Goal: Communication & Community: Ask a question

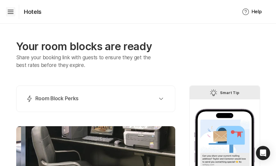
click at [13, 11] on icon "Hamburger" at bounding box center [10, 11] width 9 height 9
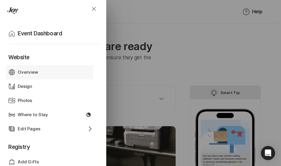
scroll to position [29, 0]
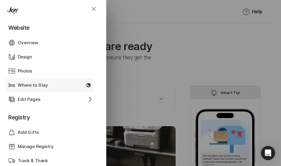
click at [42, 86] on p "Where to Stay" at bounding box center [33, 85] width 30 height 7
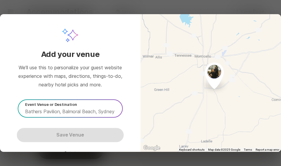
scroll to position [14, 0]
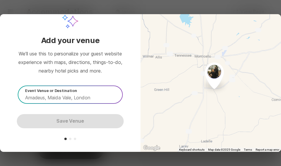
click at [85, 97] on input "text" at bounding box center [71, 97] width 93 height 7
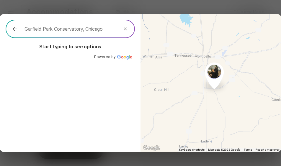
click at [124, 29] on icon at bounding box center [125, 29] width 3 height 3
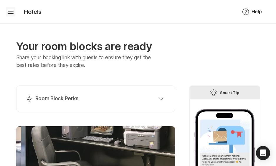
click at [9, 8] on icon "Hamburger" at bounding box center [10, 11] width 9 height 9
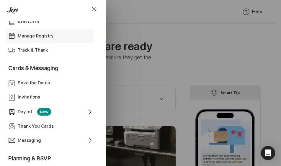
scroll to position [147, 0]
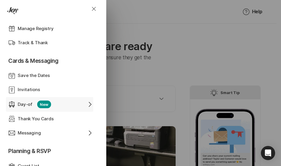
click at [68, 103] on div "Day-of New" at bounding box center [50, 104] width 64 height 8
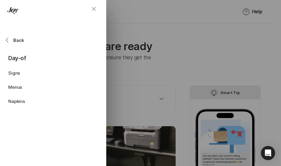
click at [91, 9] on icon "Close" at bounding box center [93, 8] width 7 height 7
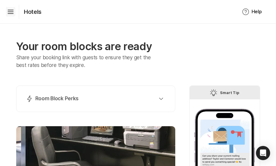
click at [13, 9] on icon "Hamburger" at bounding box center [10, 11] width 9 height 9
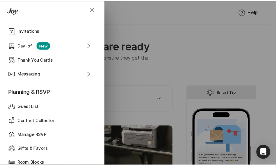
scroll to position [236, 0]
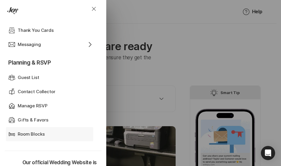
click at [43, 134] on p "Room Blocks" at bounding box center [31, 134] width 27 height 7
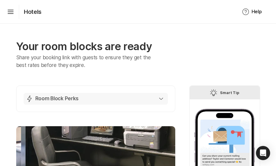
click at [163, 97] on div "Lightning Bolt Room Block Perks" at bounding box center [94, 98] width 137 height 7
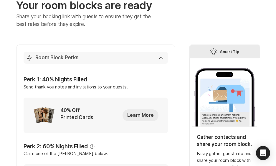
scroll to position [29, 0]
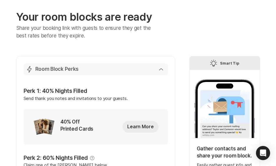
click at [161, 69] on icon "button" at bounding box center [161, 69] width 4 height 2
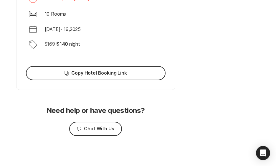
scroll to position [251, 0]
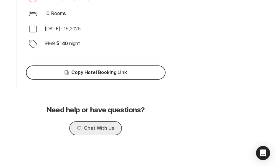
click at [89, 129] on button "Chat Chat With Us" at bounding box center [95, 128] width 52 height 14
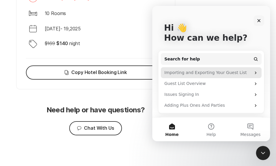
scroll to position [0, 0]
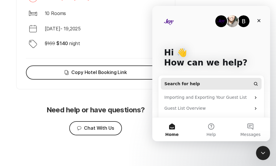
click at [184, 82] on span "Search for help" at bounding box center [182, 84] width 36 height 6
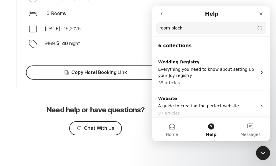
type input "room block"
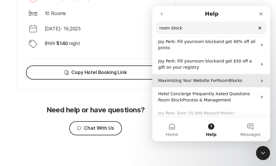
scroll to position [29, 0]
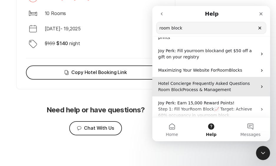
click at [197, 87] on span "Process & Management" at bounding box center [206, 89] width 49 height 5
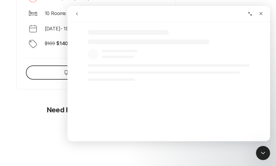
select select "en"
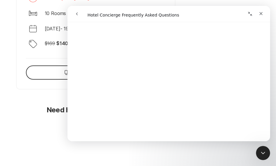
scroll to position [0, 0]
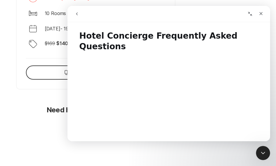
click at [75, 12] on icon "go back" at bounding box center [77, 13] width 5 height 5
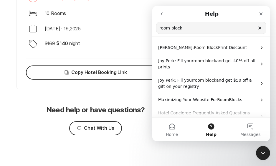
drag, startPoint x: 194, startPoint y: 28, endPoint x: 141, endPoint y: 28, distance: 52.7
click at [152, 28] on html "Help room block Search for help Joy Perk: Room Block Print Discount Joy Perk: F…" at bounding box center [211, 73] width 118 height 135
type input "concierge"
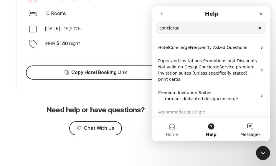
click at [246, 124] on button "Messages" at bounding box center [250, 130] width 39 height 24
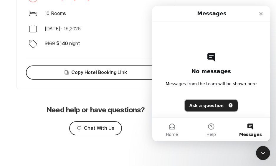
click at [209, 107] on button "Ask a question" at bounding box center [211, 106] width 53 height 12
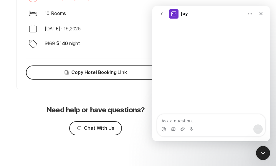
click at [181, 122] on textarea "Ask a question…" at bounding box center [211, 119] width 108 height 10
type textarea "g"
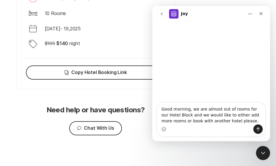
type textarea "Good morning, we are almost out of rooms for our Hotel Block and we would like …"
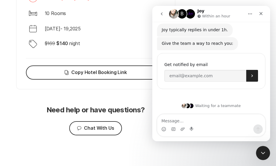
scroll to position [57, 0]
click at [200, 75] on input "Enter your email" at bounding box center [205, 76] width 82 height 12
type input "[PERSON_NAME][EMAIL_ADDRESS][PERSON_NAME][DOMAIN_NAME]"
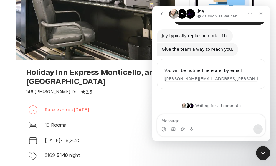
scroll to position [133, 0]
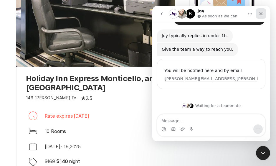
click at [263, 15] on div "Close" at bounding box center [261, 13] width 11 height 11
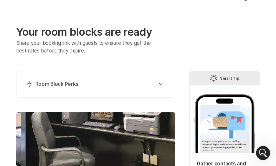
scroll to position [0, 0]
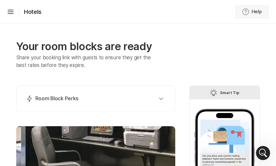
click at [258, 10] on button "Help Help" at bounding box center [252, 12] width 34 height 14
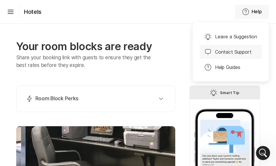
click at [236, 52] on p "Contact Support" at bounding box center [233, 51] width 37 height 7
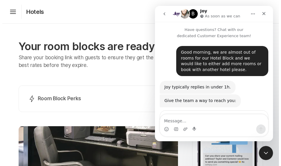
scroll to position [51, 0]
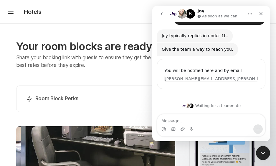
click at [250, 14] on icon "Home" at bounding box center [250, 14] width 4 height 1
click at [261, 14] on icon "Close" at bounding box center [261, 13] width 3 height 3
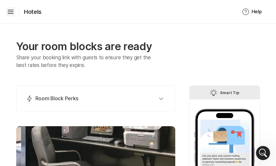
click at [9, 12] on icon "Hamburger" at bounding box center [10, 11] width 9 height 9
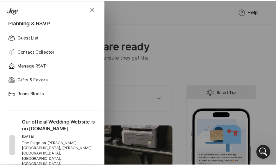
scroll to position [264, 0]
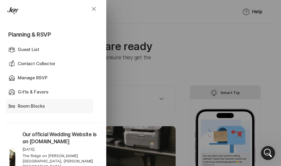
click at [47, 108] on div "Room Blocks" at bounding box center [50, 106] width 64 height 7
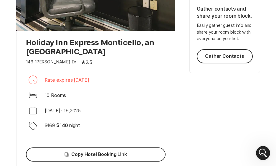
scroll to position [251, 0]
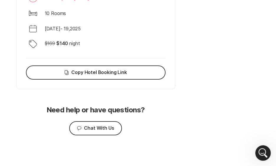
click at [264, 151] on icon "Open Intercom Messenger" at bounding box center [263, 152] width 10 height 10
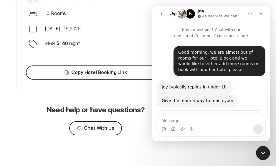
scroll to position [51, 0]
